Goal: Task Accomplishment & Management: Use online tool/utility

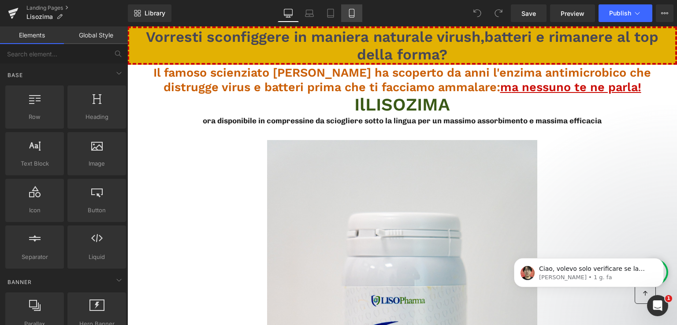
click at [353, 11] on icon at bounding box center [351, 13] width 9 height 9
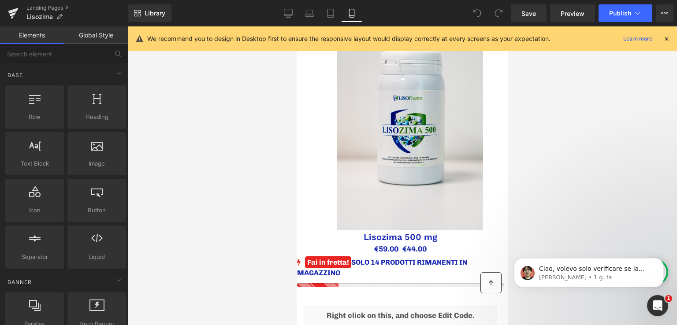
scroll to position [264, 0]
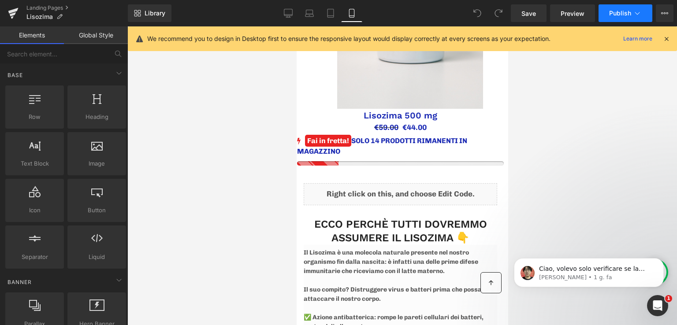
click at [641, 13] on icon at bounding box center [637, 13] width 9 height 9
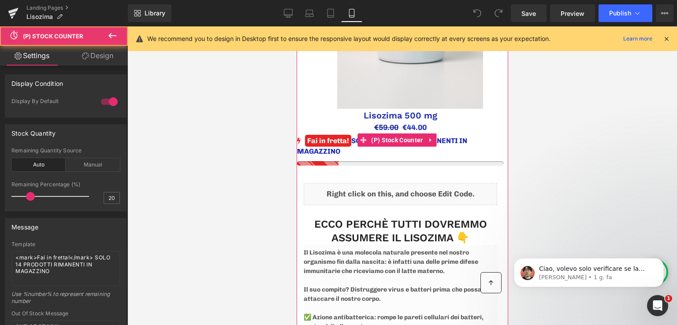
click at [337, 166] on div at bounding box center [399, 163] width 207 height 4
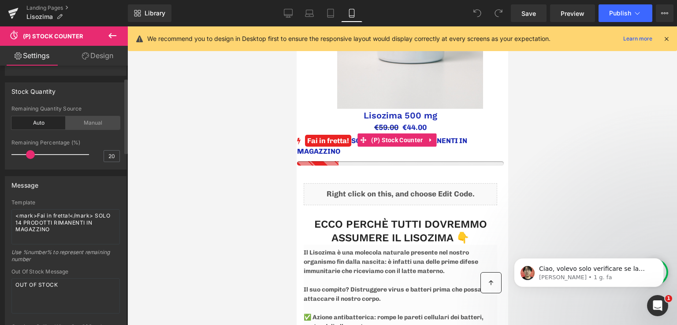
scroll to position [0, 0]
click at [90, 59] on link "Design" at bounding box center [98, 56] width 64 height 20
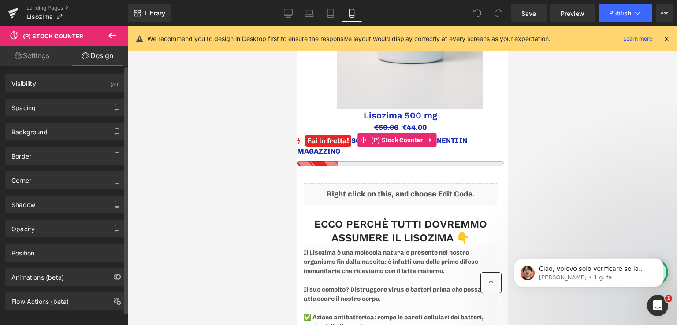
scroll to position [8, 0]
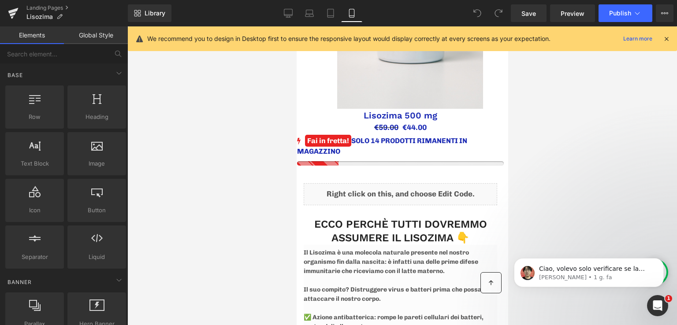
click at [167, 215] on div at bounding box center [401, 175] width 549 height 299
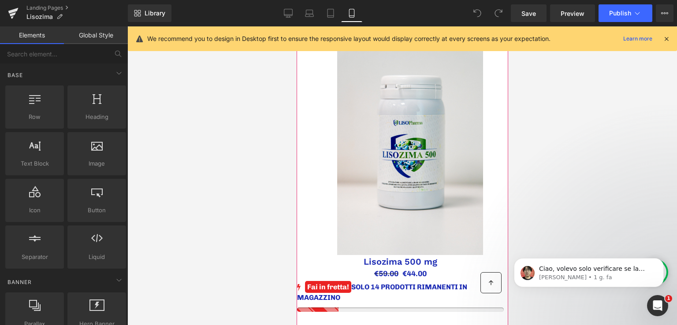
scroll to position [0, 0]
